Goal: Information Seeking & Learning: Find specific fact

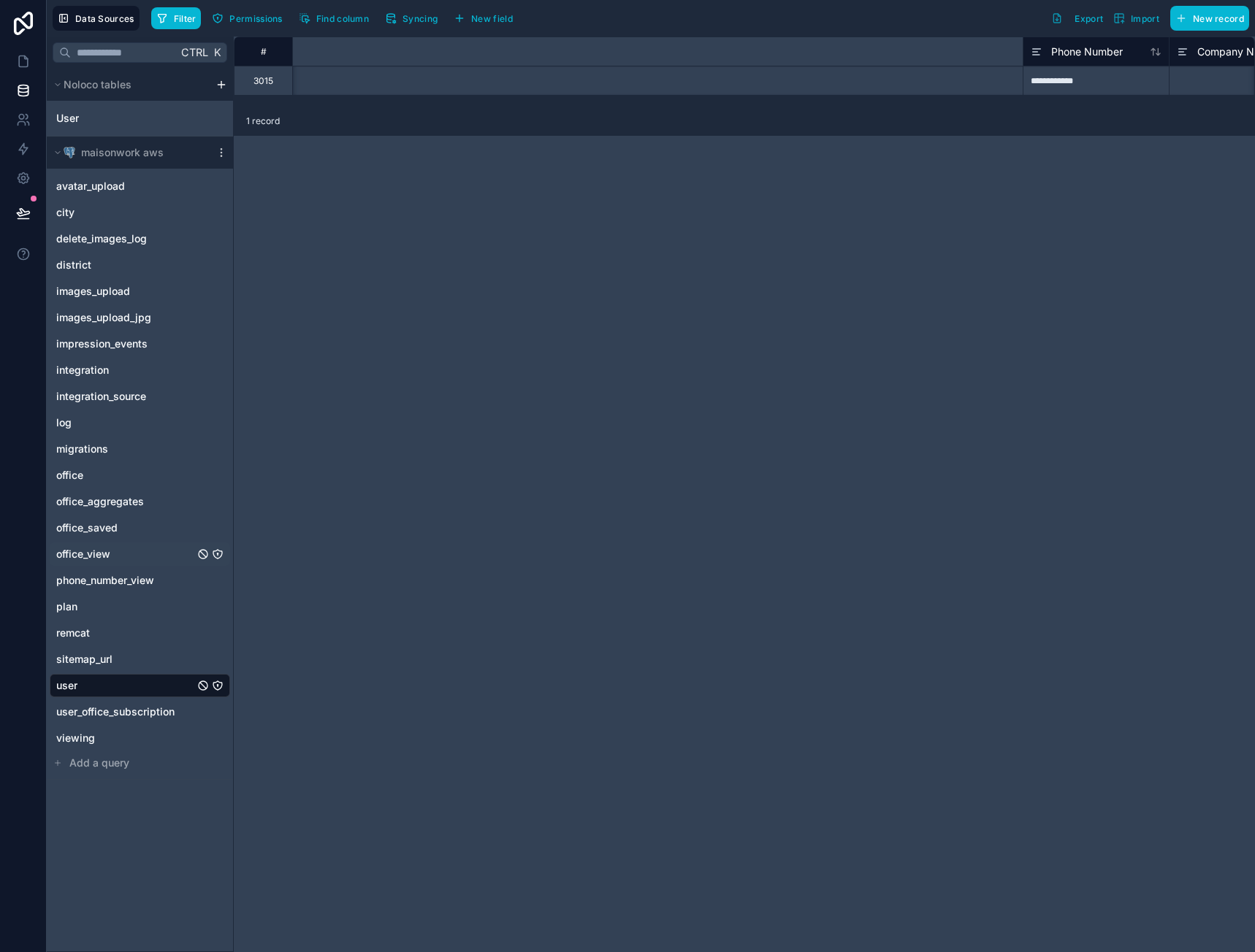
scroll to position [0, 1032]
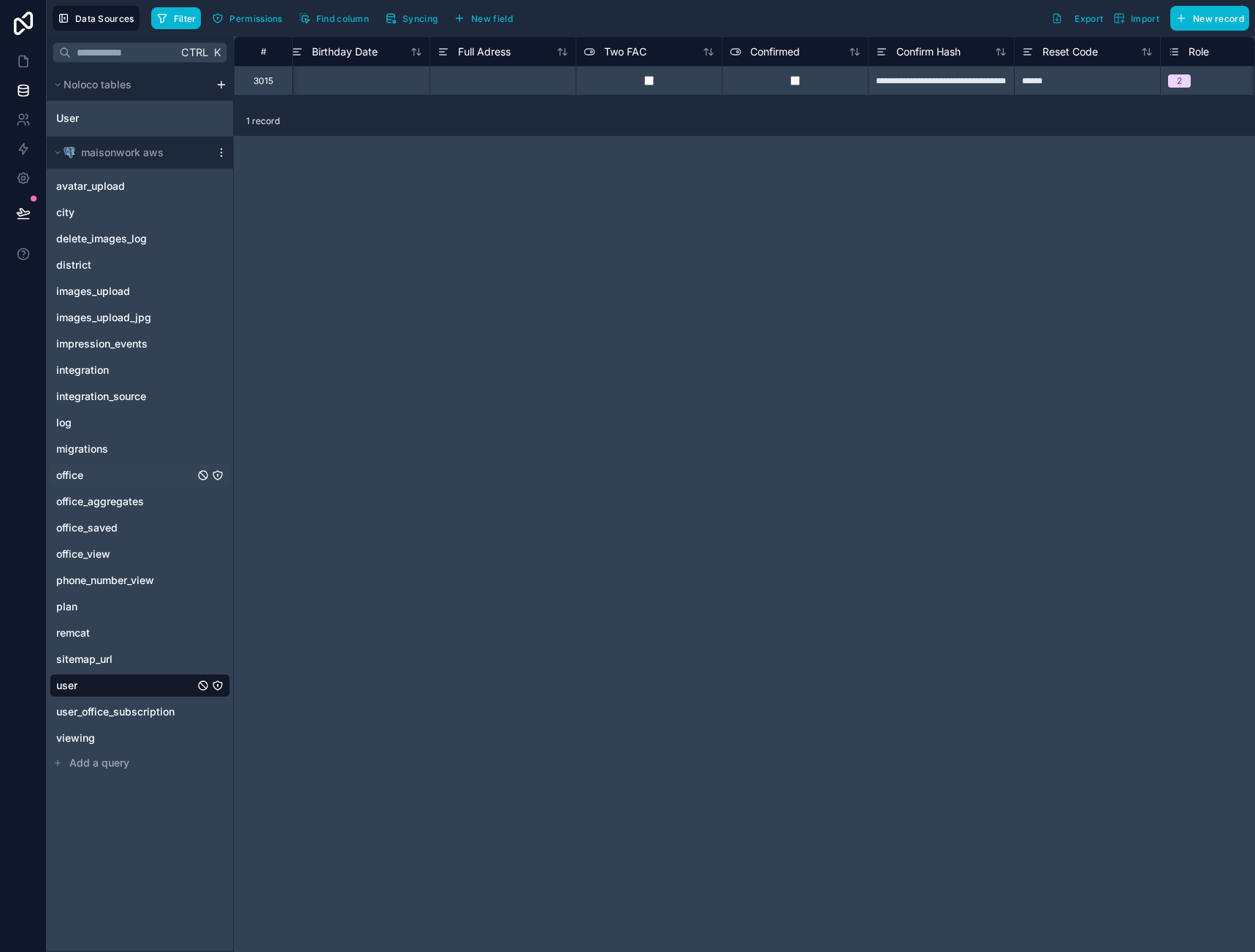
click at [82, 478] on span "office" at bounding box center [70, 475] width 27 height 14
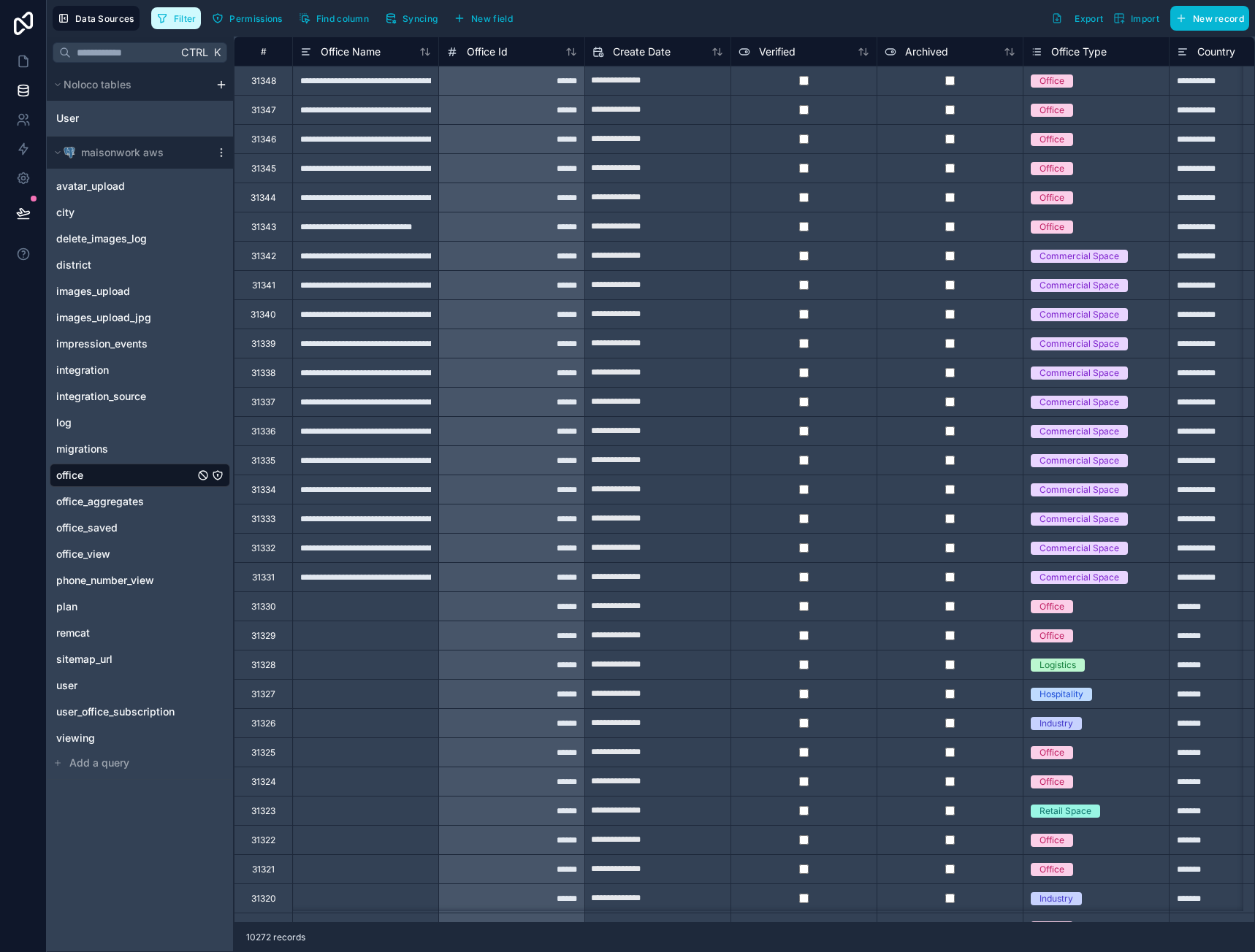
click at [175, 13] on span "Filter" at bounding box center [185, 18] width 22 height 11
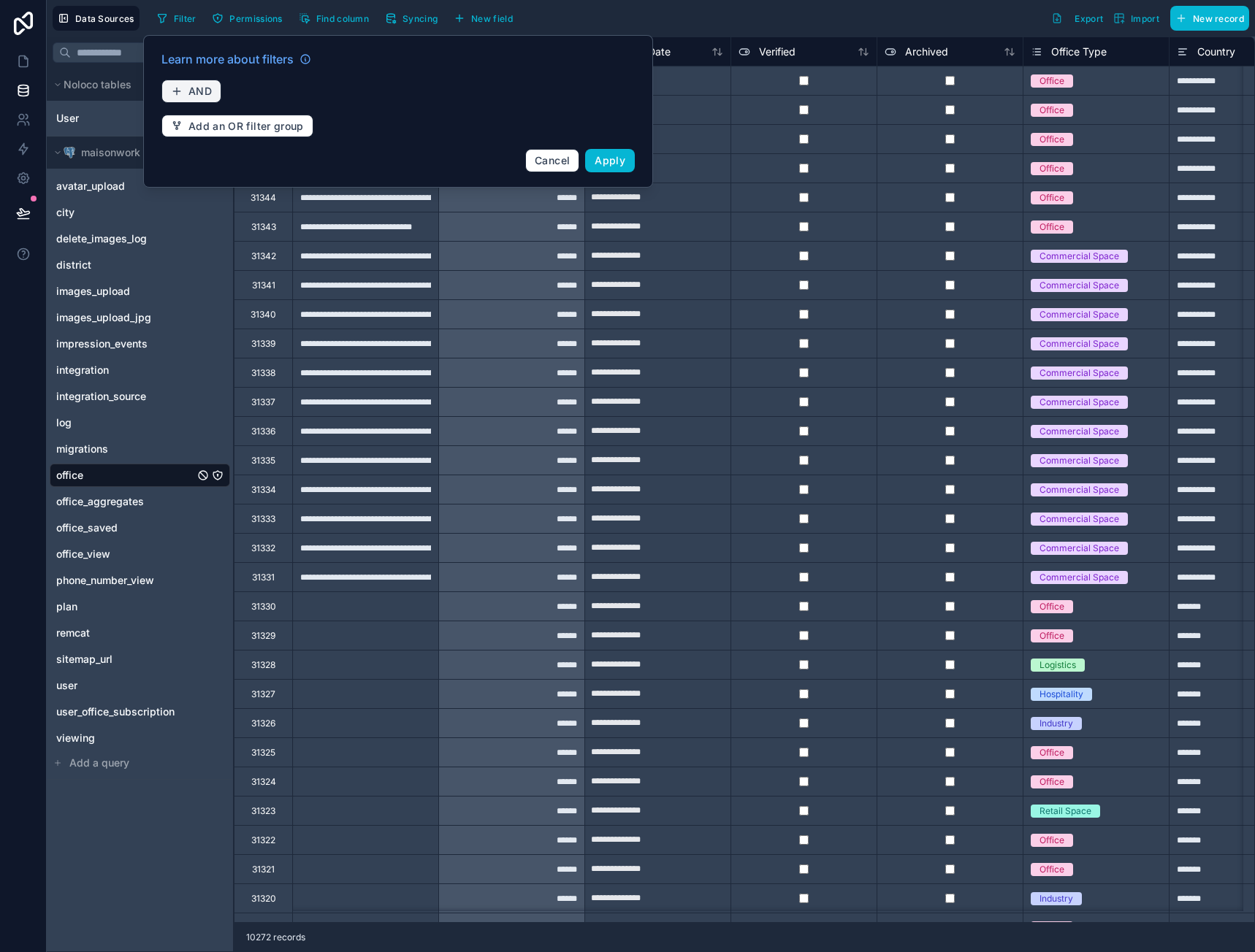
click at [202, 81] on button "AND" at bounding box center [191, 90] width 60 height 23
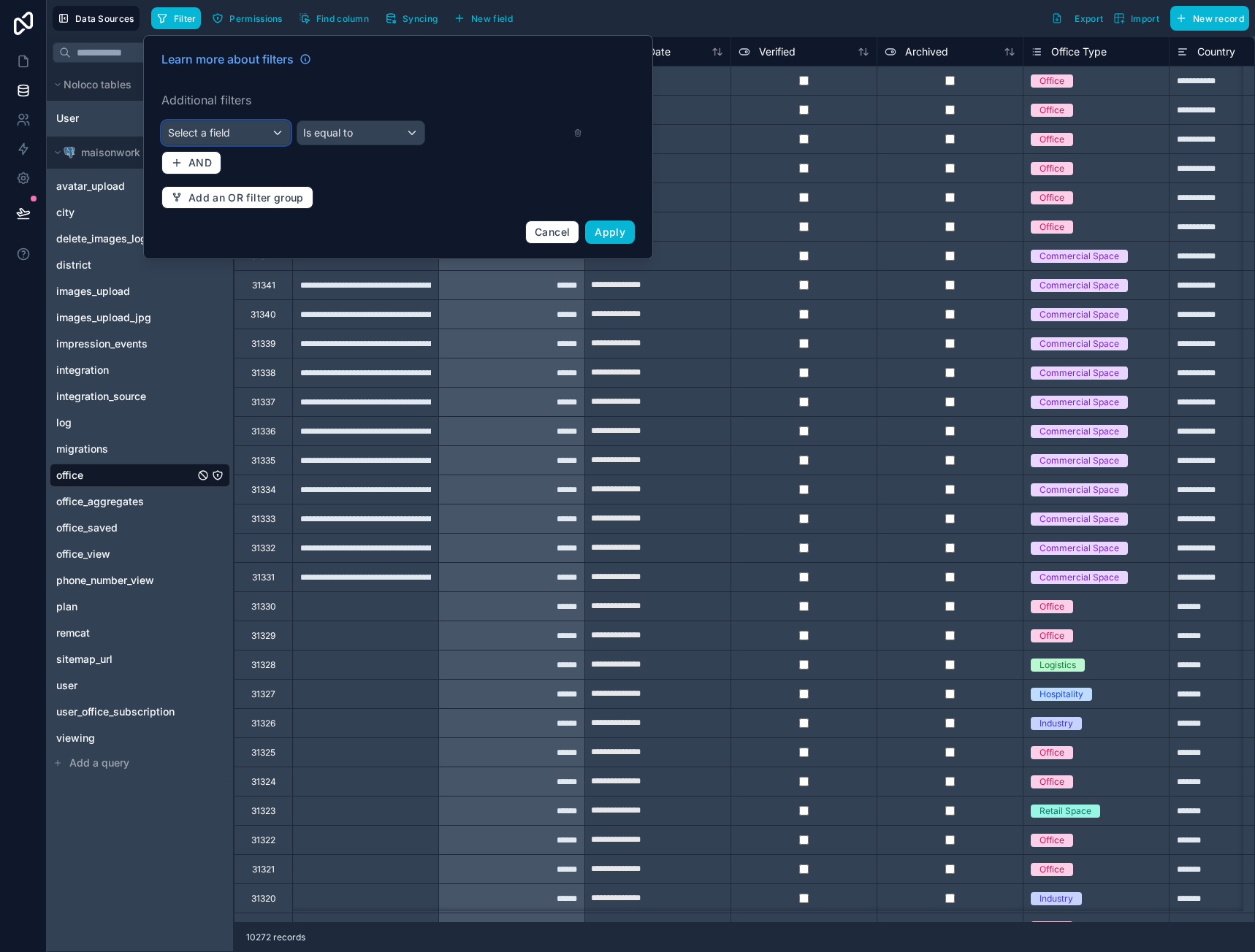
click at [226, 121] on div "Select a field" at bounding box center [227, 132] width 128 height 23
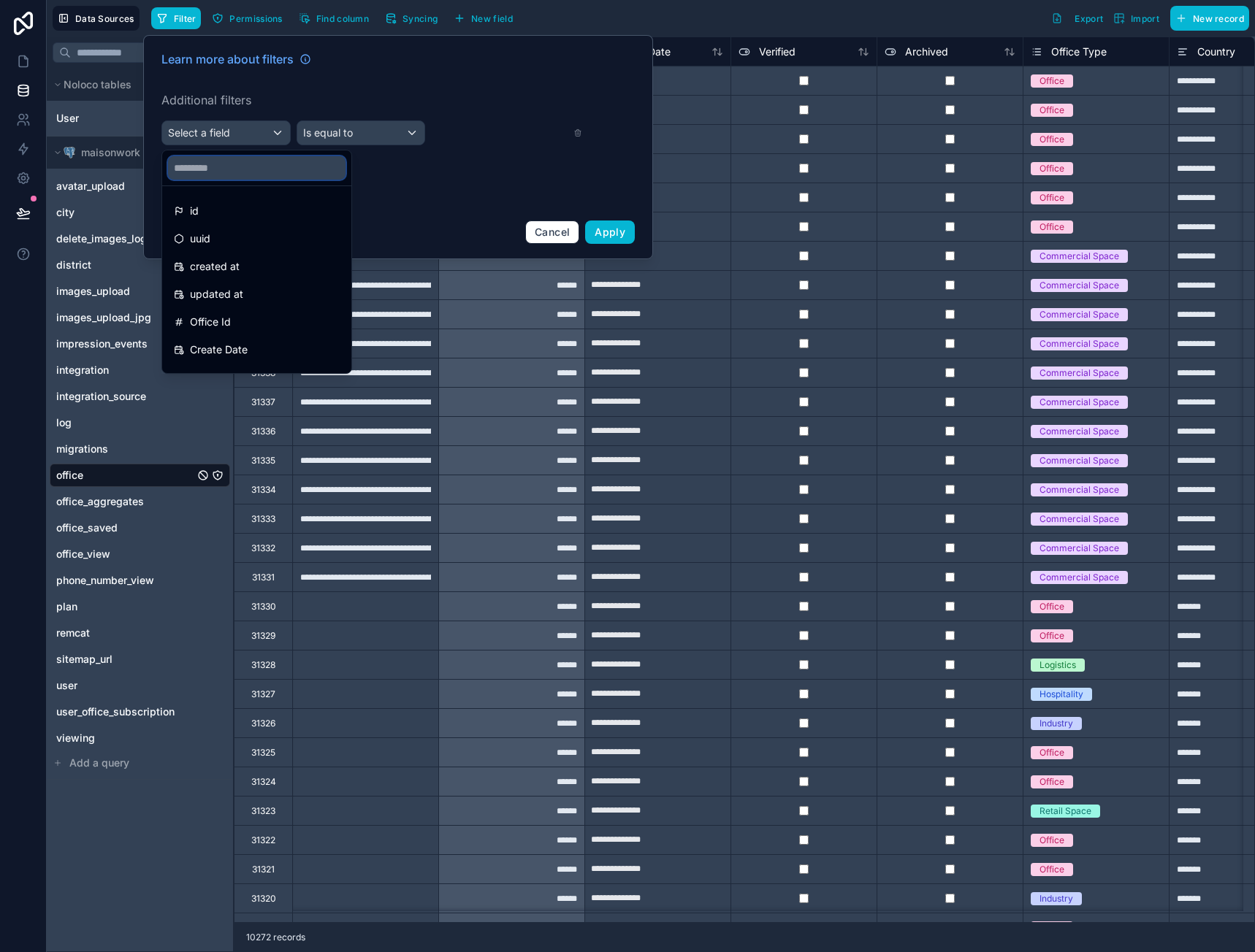
click at [234, 169] on input "text" at bounding box center [257, 167] width 178 height 23
type input "***"
click at [231, 197] on ul "Office Id Office Name Office Type Address Office Office Saved Id System Office …" at bounding box center [243, 280] width 162 height 187
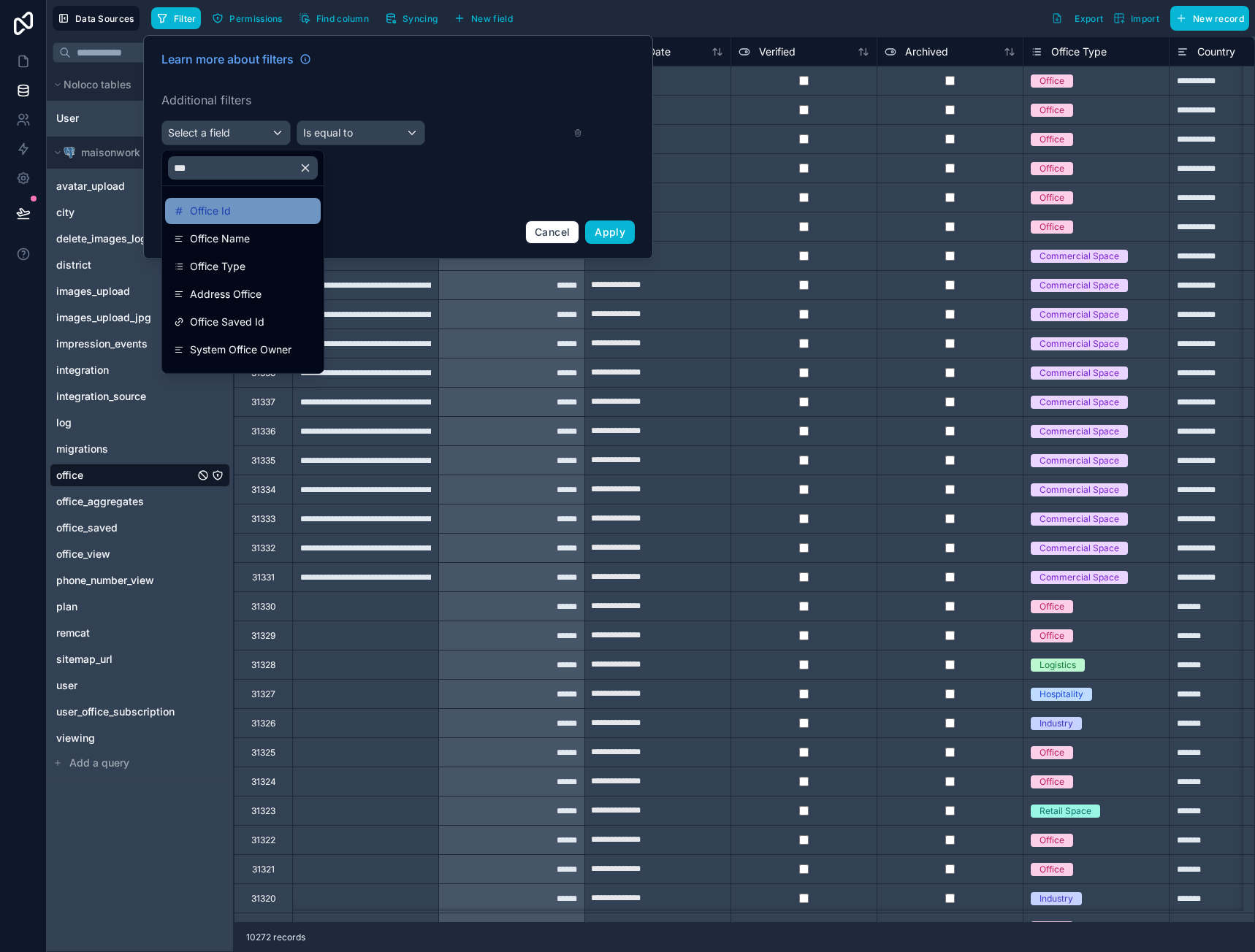
click at [230, 211] on span "Office Id" at bounding box center [210, 211] width 41 height 18
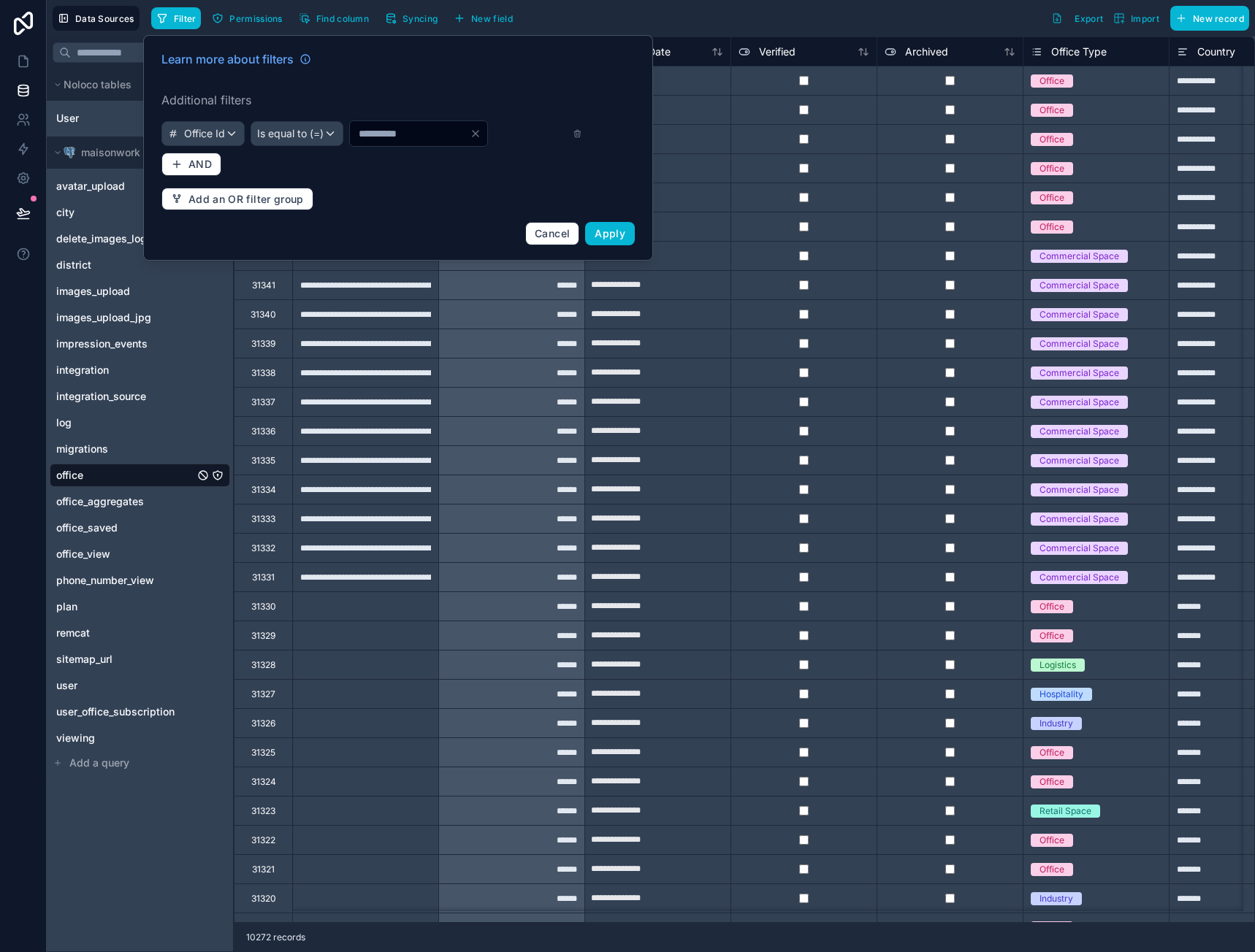
click at [411, 136] on input "*" at bounding box center [410, 134] width 120 height 21
type input "*****"
click at [597, 226] on button "Apply" at bounding box center [610, 233] width 50 height 23
